Goal: Find specific page/section: Find specific page/section

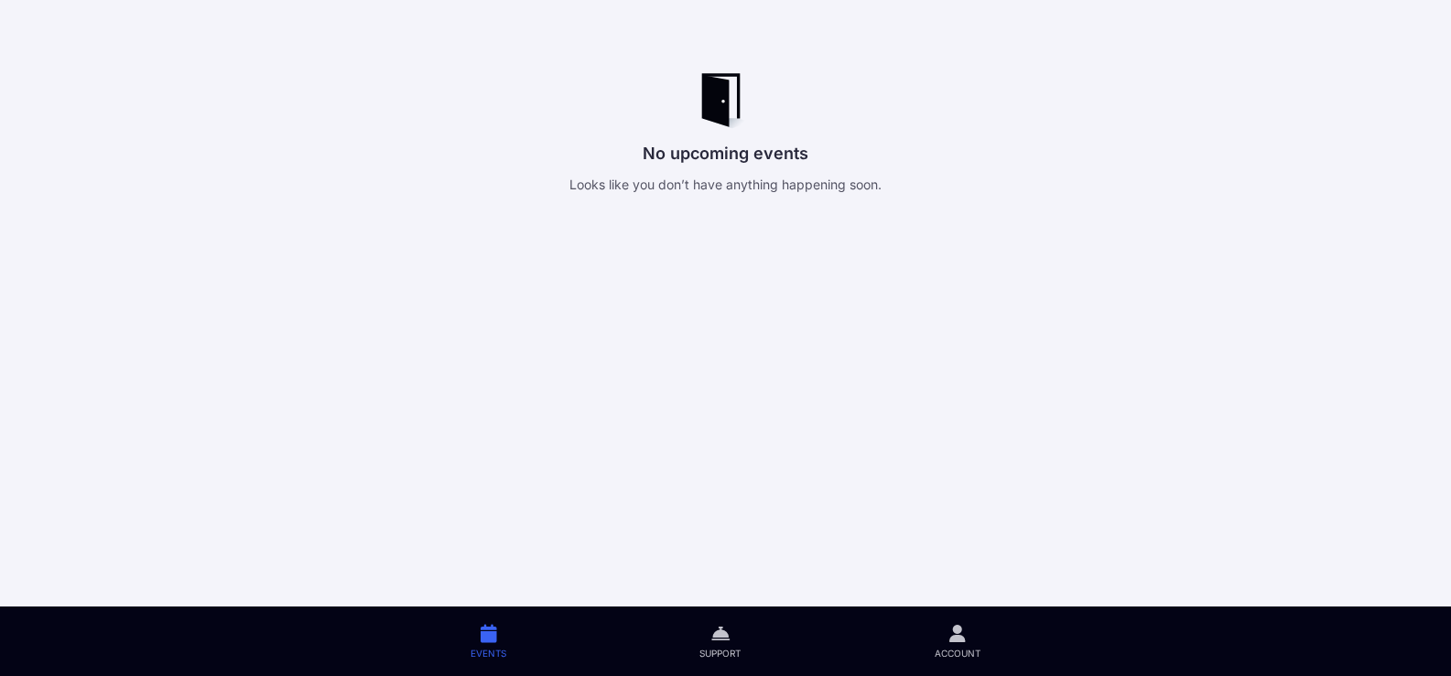
click at [972, 634] on link "Account" at bounding box center [957, 642] width 239 height 70
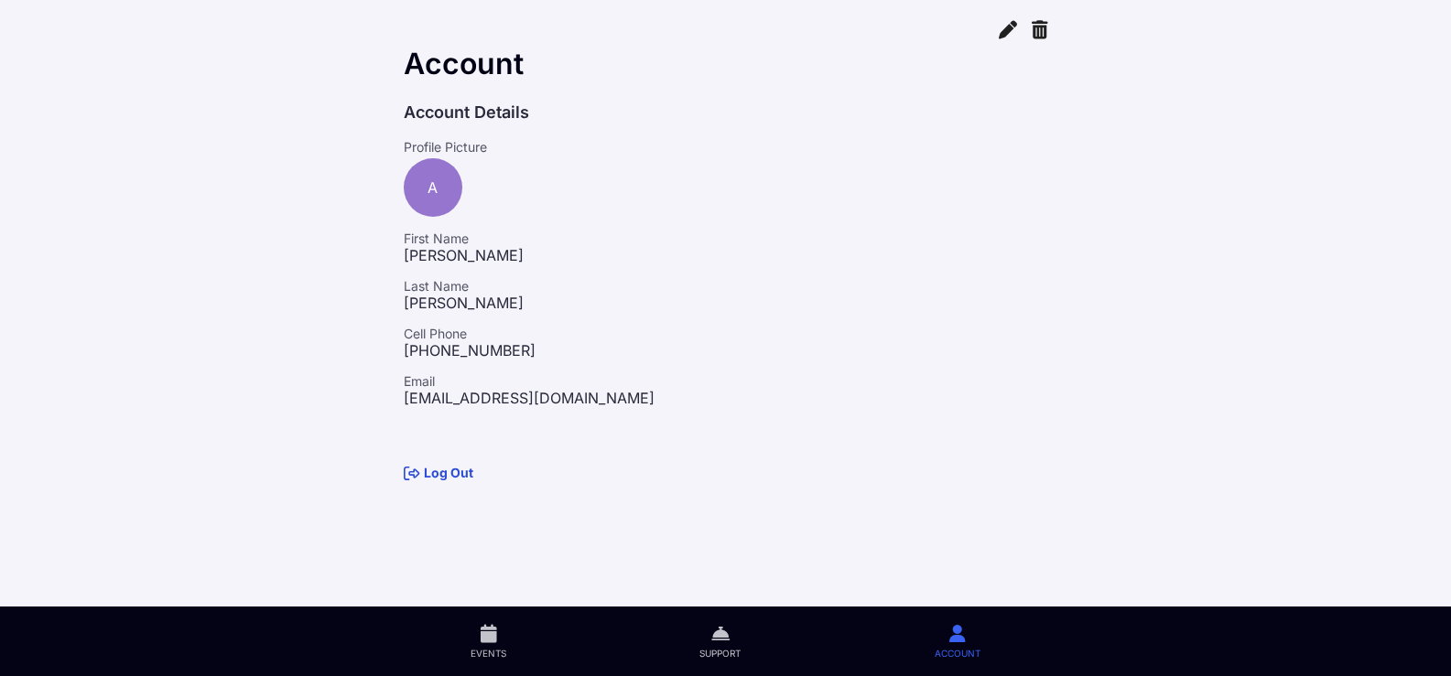
click at [716, 651] on span "Support" at bounding box center [719, 653] width 41 height 13
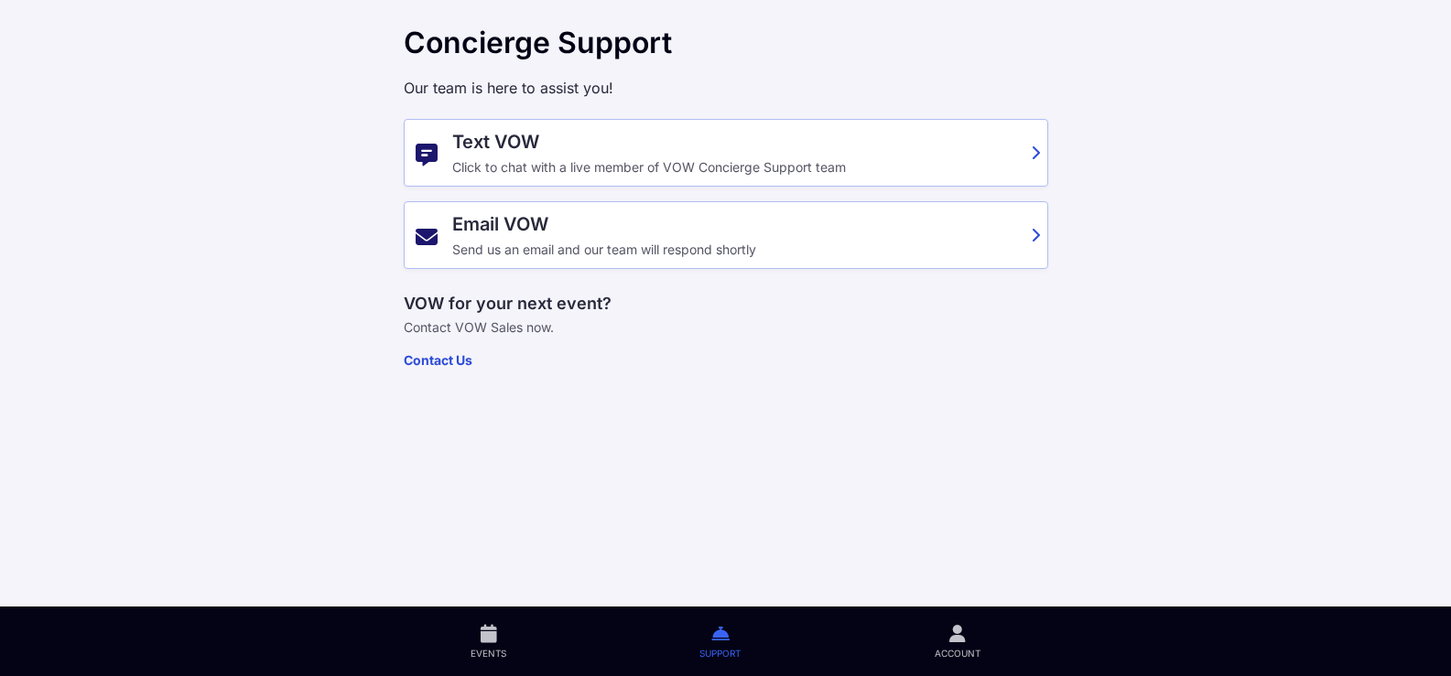
click at [484, 644] on icon at bounding box center [489, 633] width 16 height 21
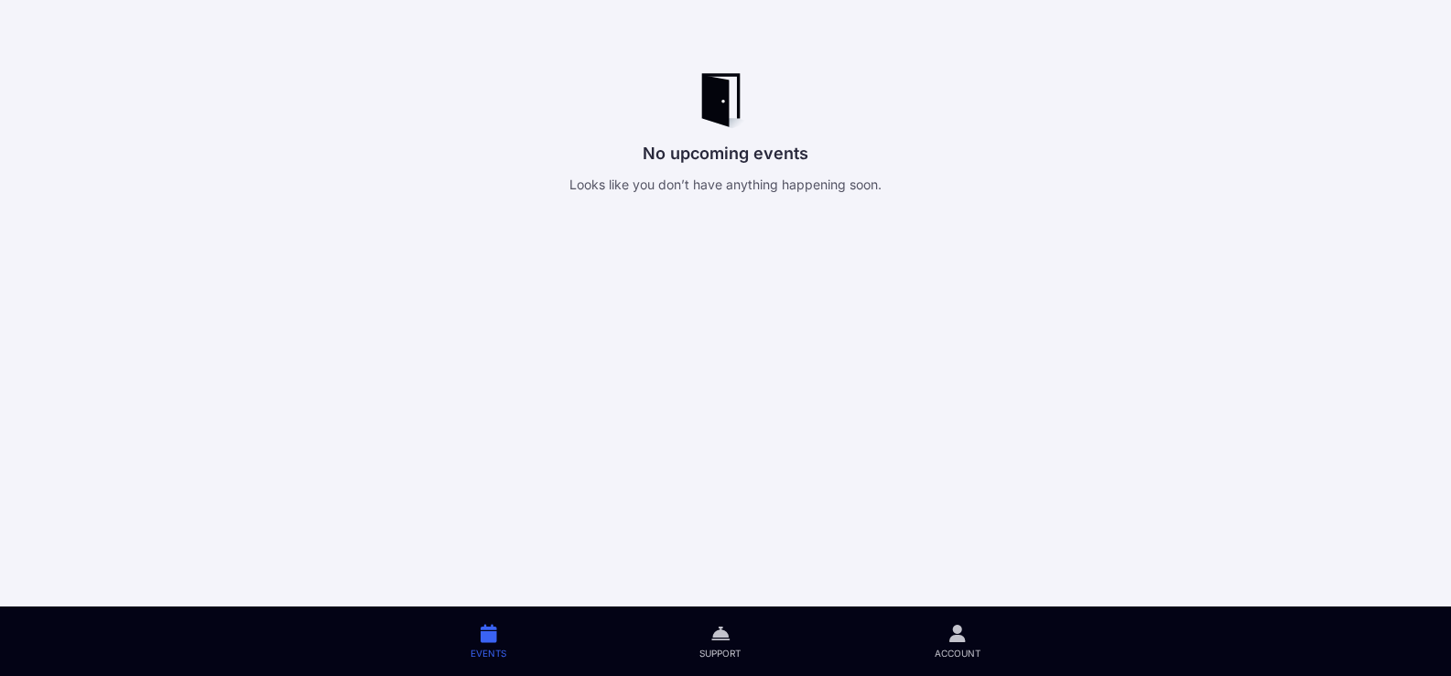
click at [1119, 146] on main "No upcoming events Looks like you don’t have anything happening soon. Events Su…" at bounding box center [725, 338] width 1451 height 676
click at [752, 133] on div "No upcoming events Looks like you don’t have anything happening soon." at bounding box center [726, 132] width 644 height 119
click at [749, 134] on div "No upcoming events Looks like you don’t have anything happening soon." at bounding box center [726, 132] width 644 height 119
click at [820, 191] on p "Looks like you don’t have anything happening soon." at bounding box center [726, 185] width 644 height 15
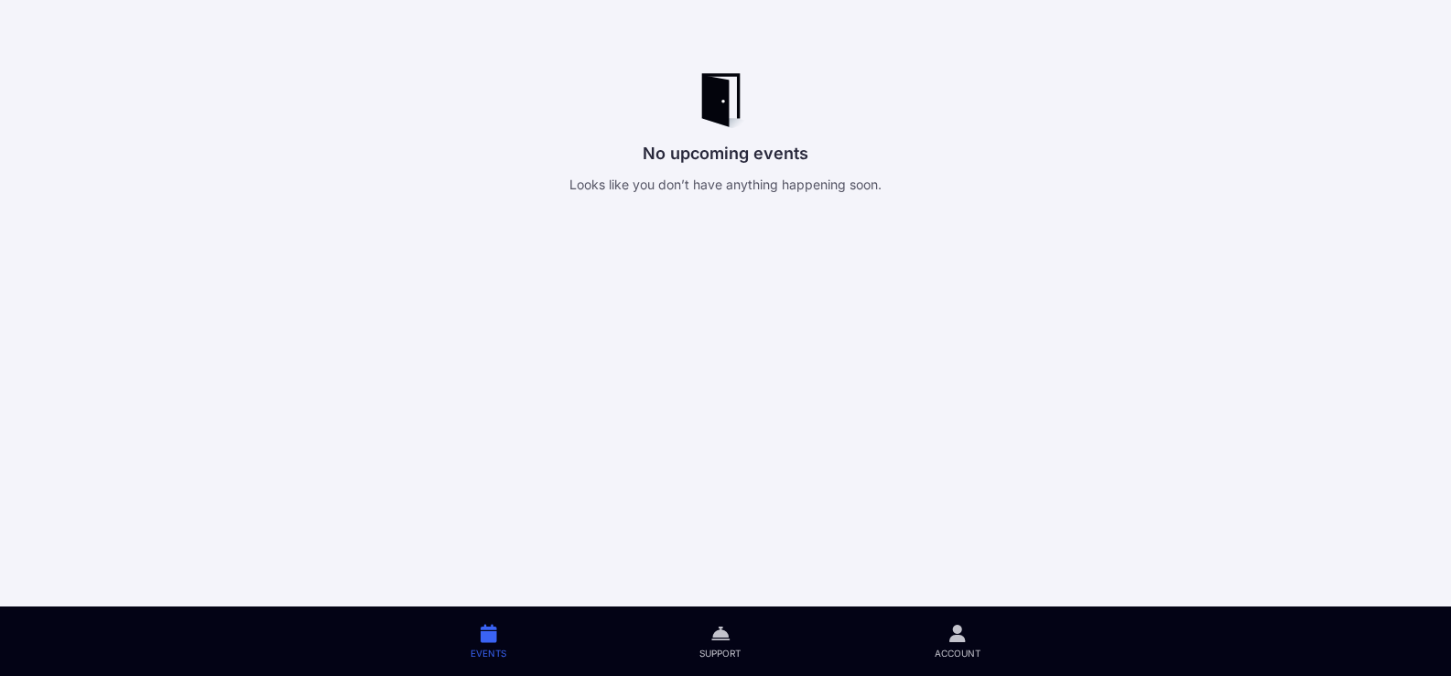
click at [726, 644] on link "Support" at bounding box center [720, 642] width 234 height 70
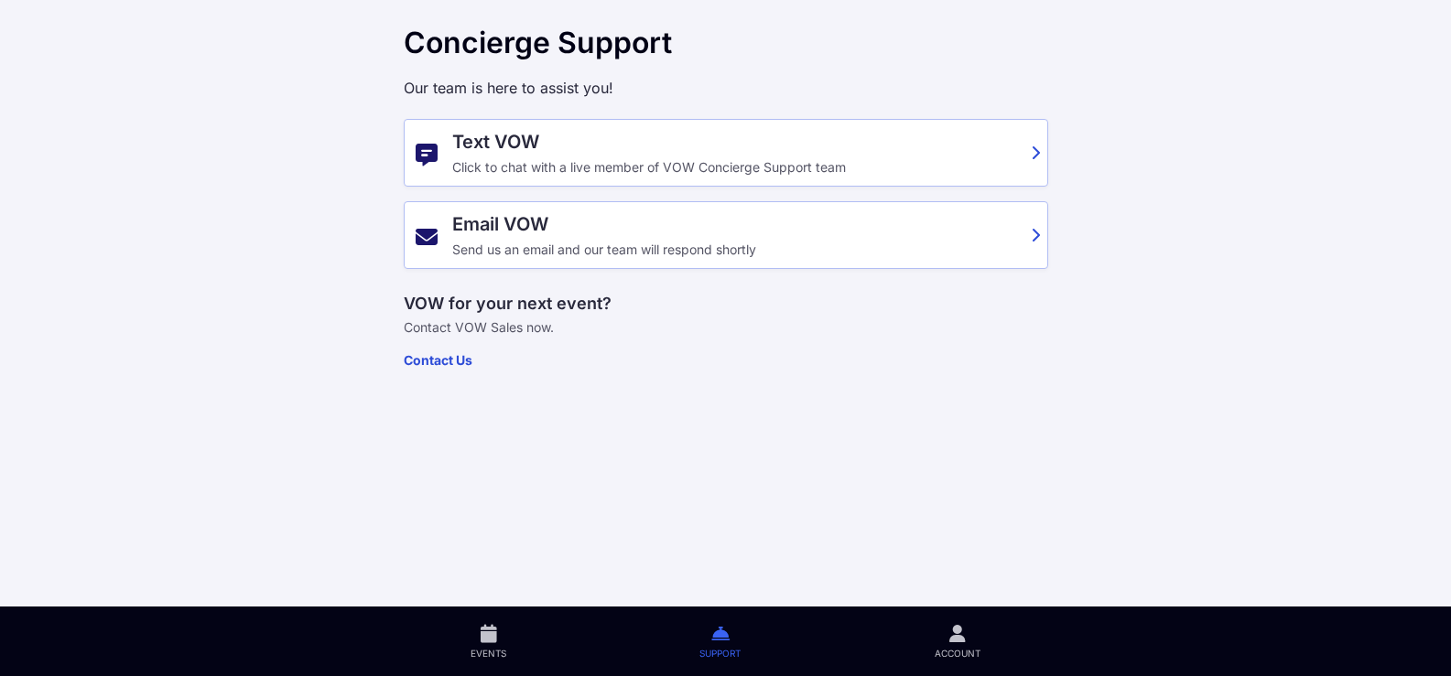
click at [951, 635] on icon at bounding box center [957, 633] width 16 height 21
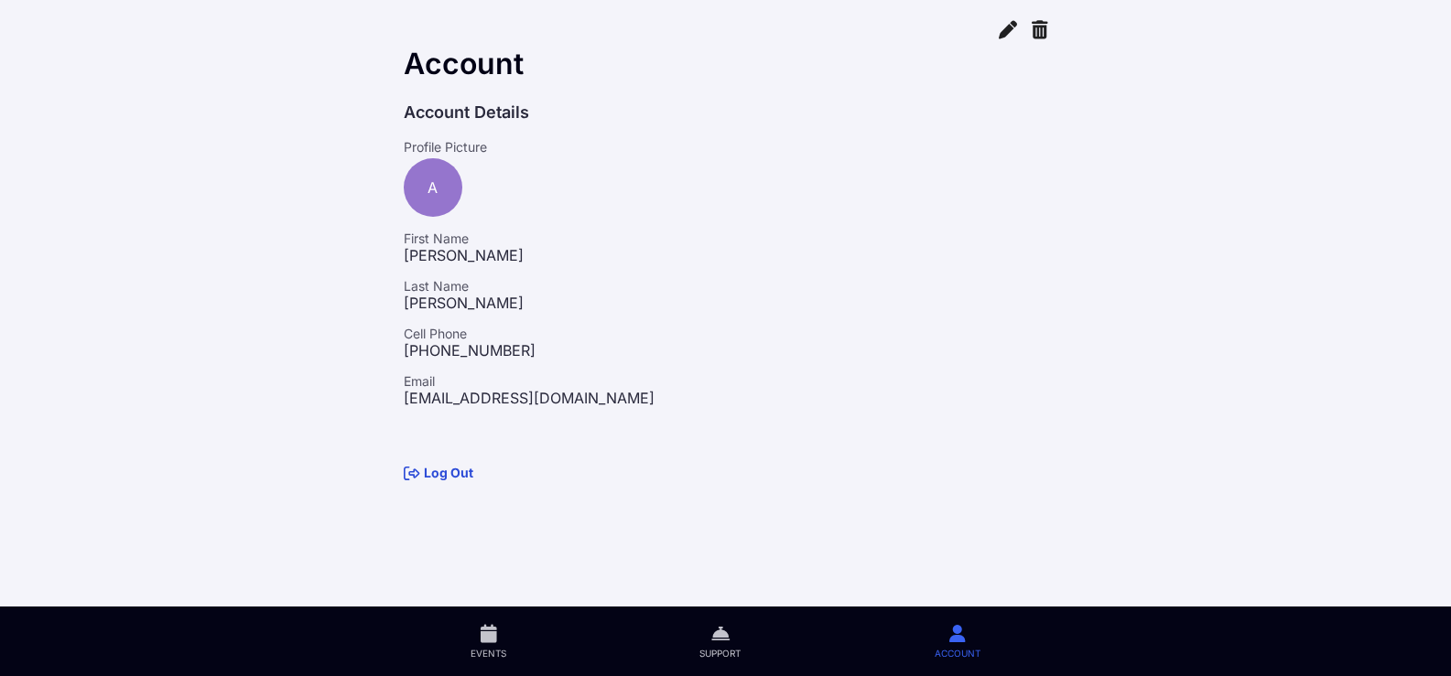
click at [481, 642] on icon at bounding box center [489, 633] width 16 height 21
